Goal: Check status: Check status

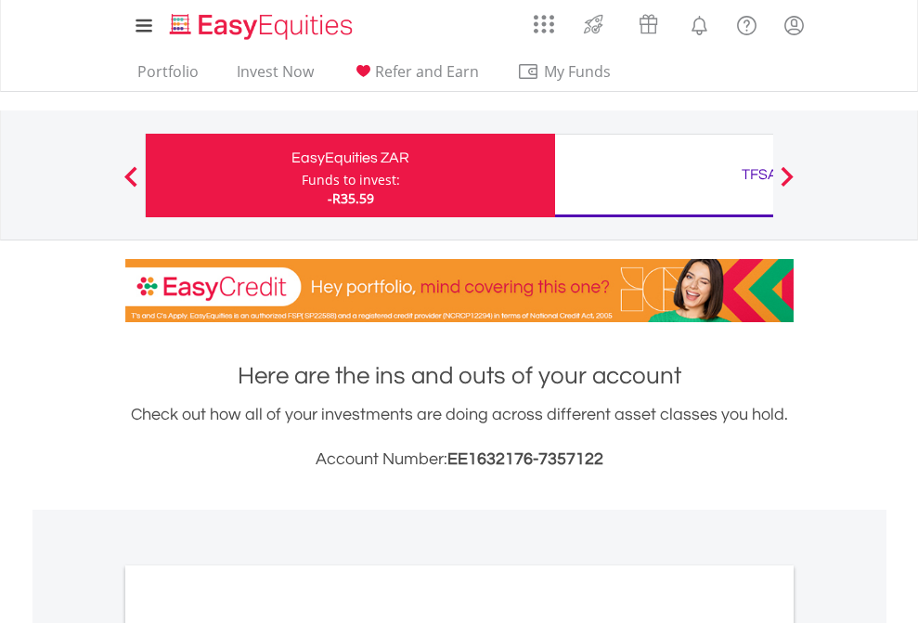
click at [302, 175] on div "Funds to invest:" at bounding box center [351, 180] width 98 height 19
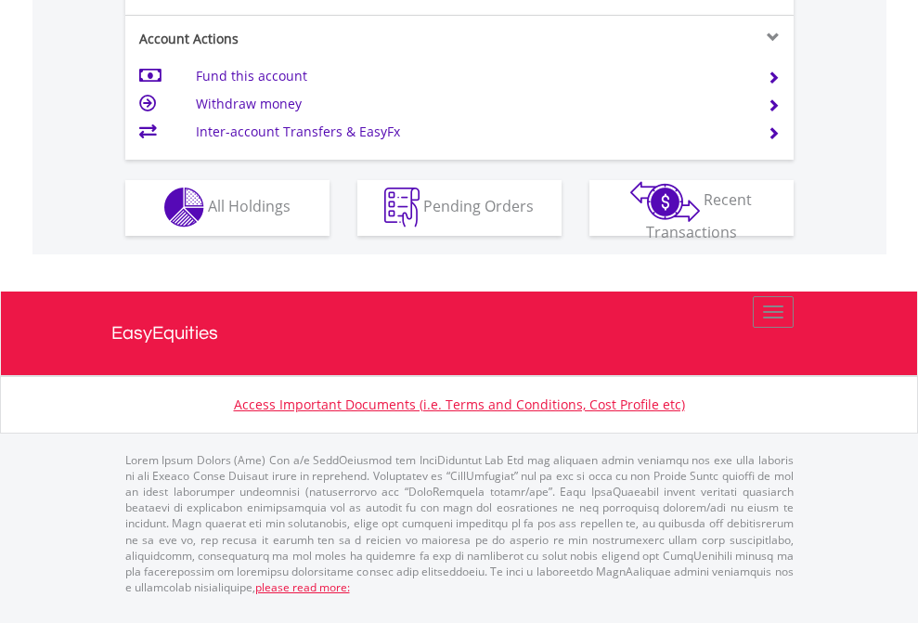
scroll to position [1736, 0]
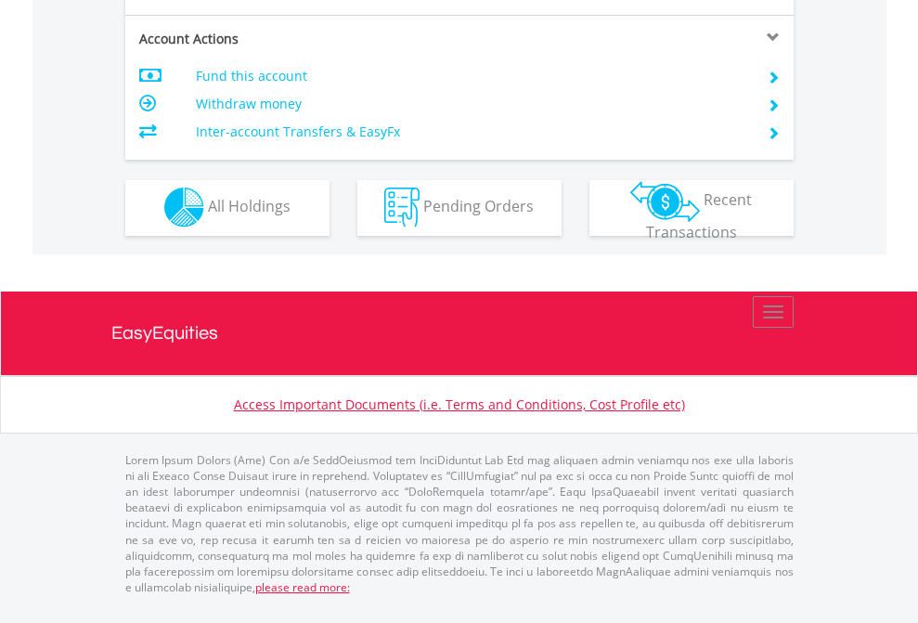
scroll to position [1736, 0]
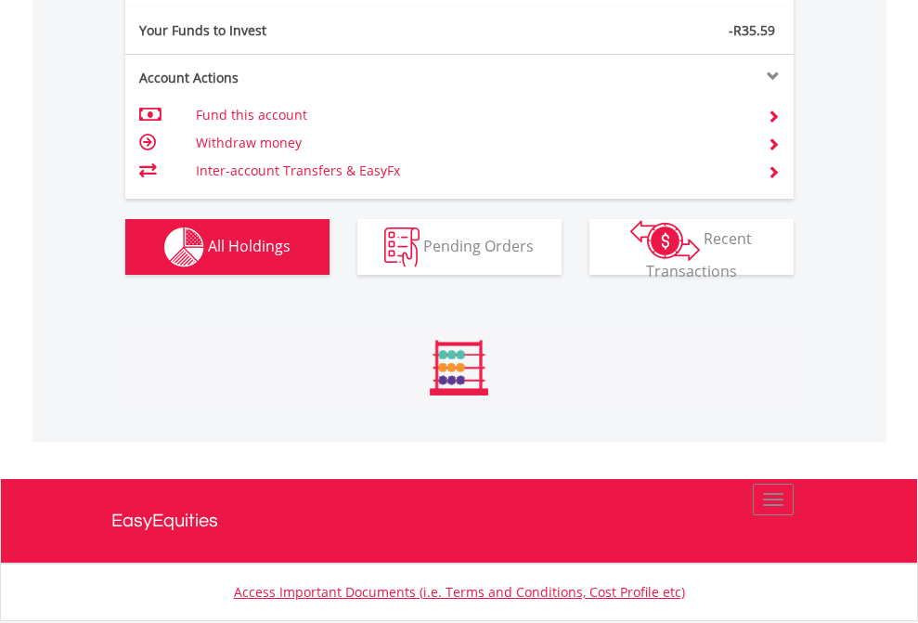
scroll to position [1845, 0]
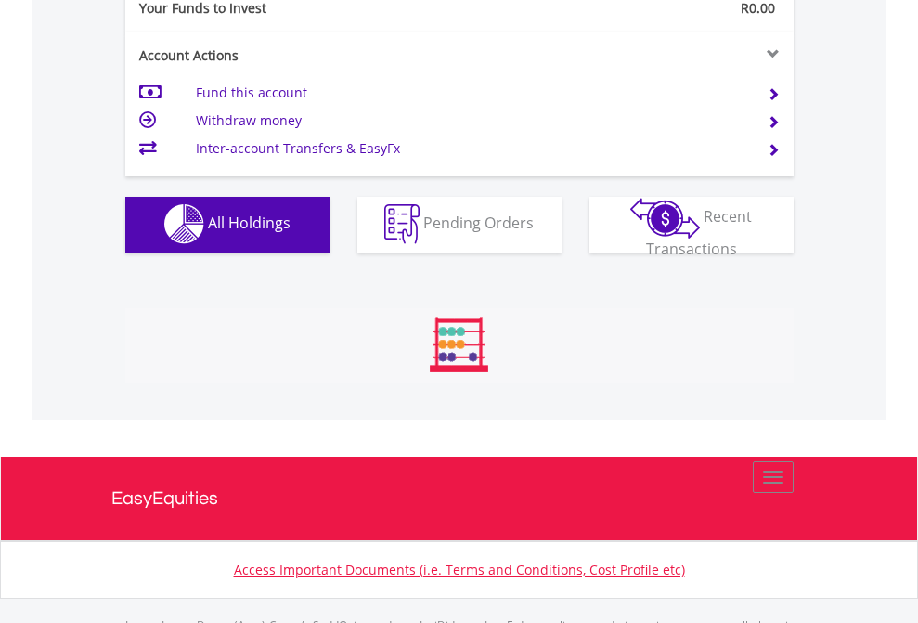
scroll to position [1838, 0]
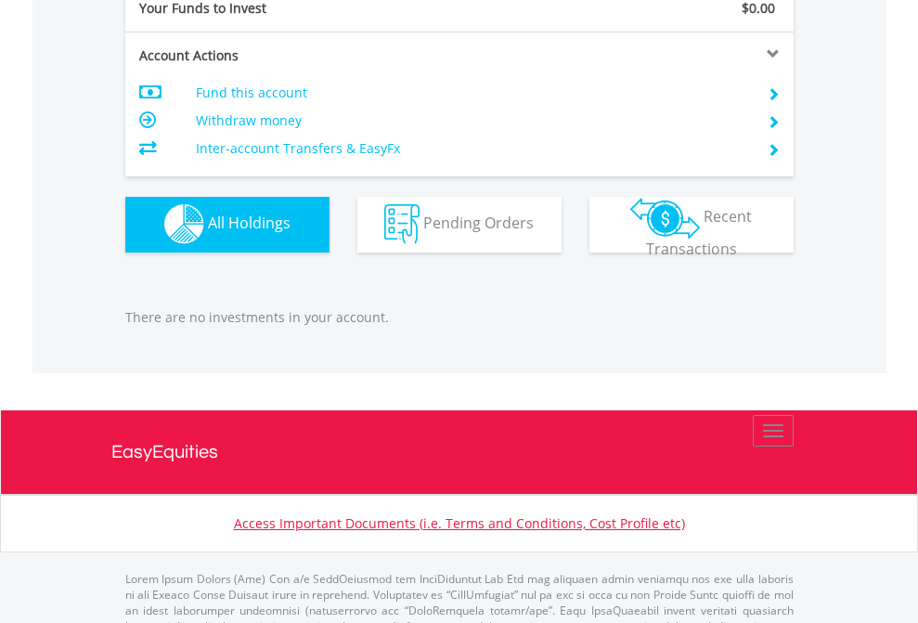
scroll to position [1838, 0]
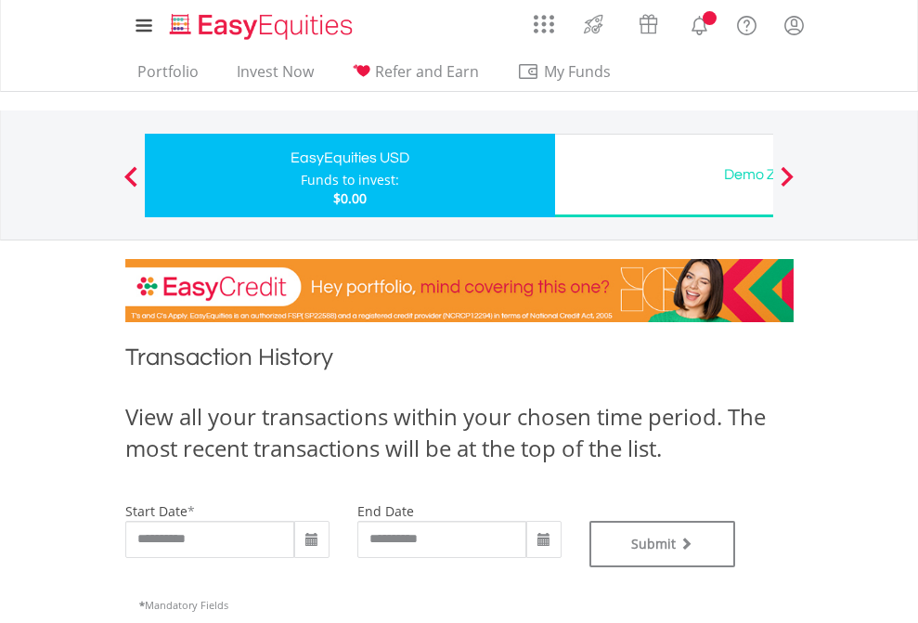
type input "**********"
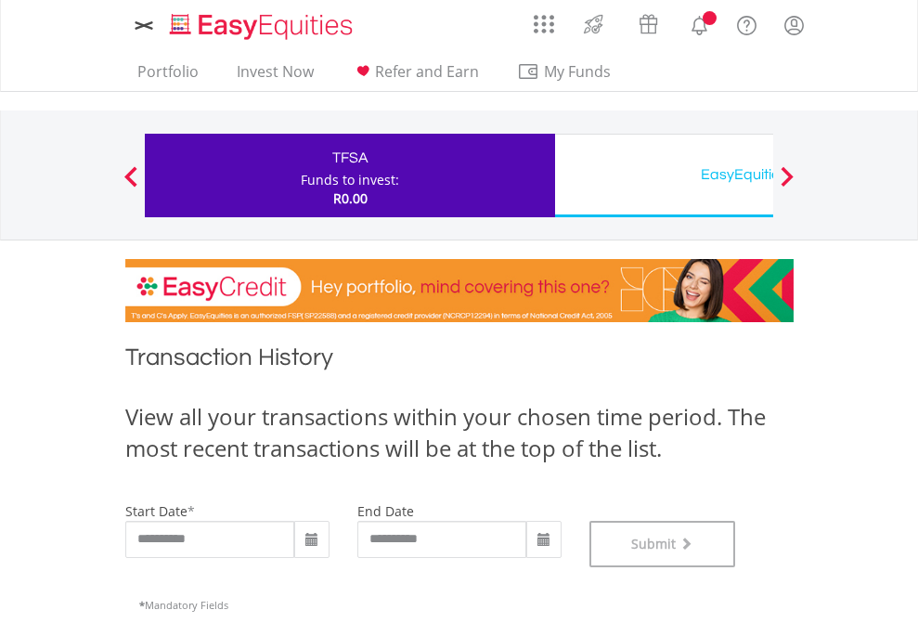
scroll to position [753, 0]
click at [664, 175] on div "EasyEquities USD" at bounding box center [759, 175] width 387 height 26
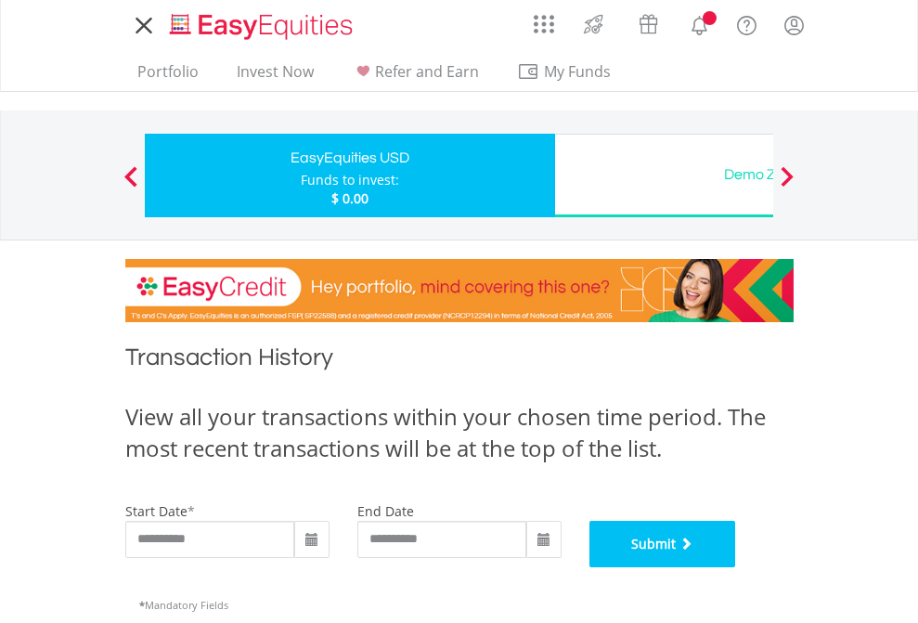
click at [736, 567] on button "Submit" at bounding box center [663, 544] width 147 height 46
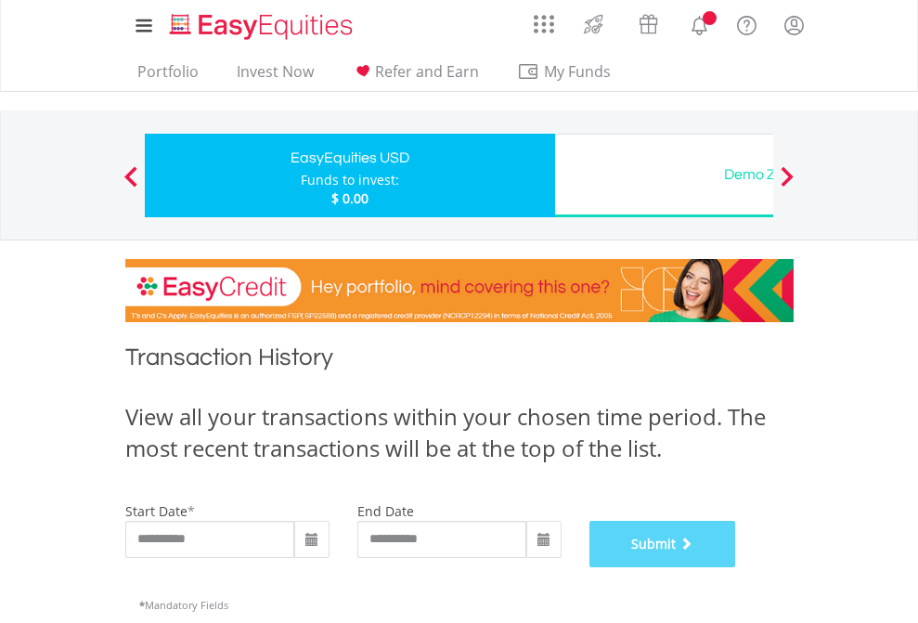
scroll to position [753, 0]
